Goal: Entertainment & Leisure: Browse casually

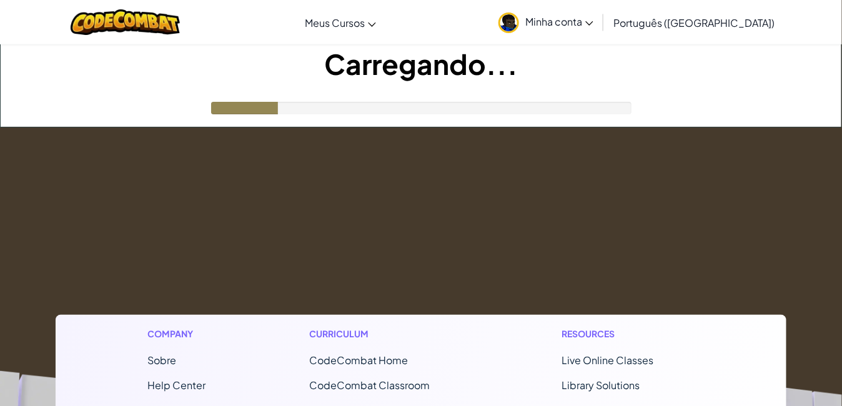
drag, startPoint x: 0, startPoint y: 0, endPoint x: 423, endPoint y: 205, distance: 470.6
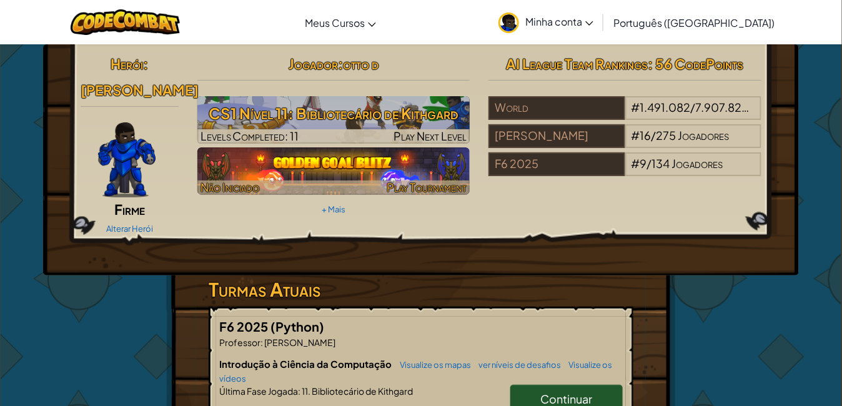
click at [363, 160] on img at bounding box center [333, 170] width 273 height 47
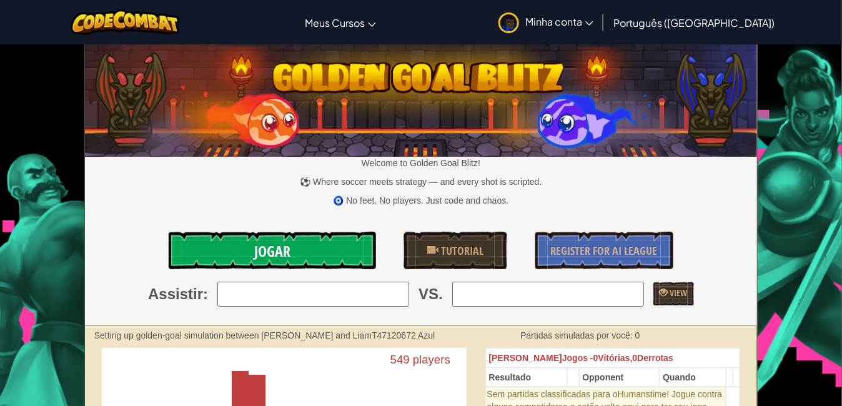
click at [333, 245] on link "Jogar" at bounding box center [272, 250] width 207 height 37
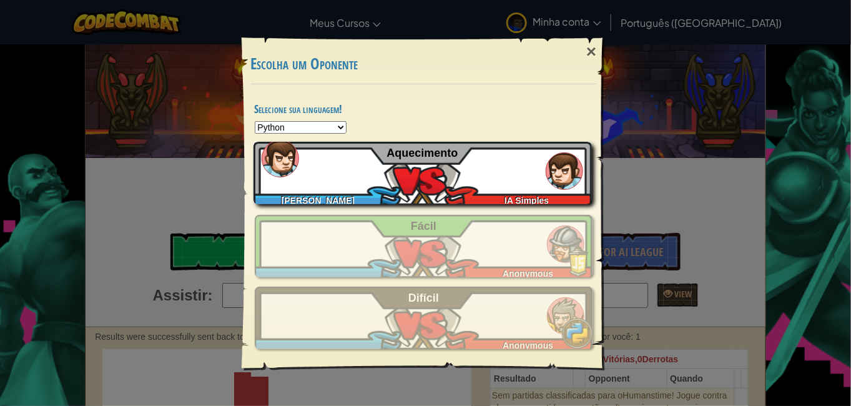
click at [498, 179] on div "Otto D IA Simples Aquecimento" at bounding box center [423, 173] width 338 height 62
